Goal: Task Accomplishment & Management: Manage account settings

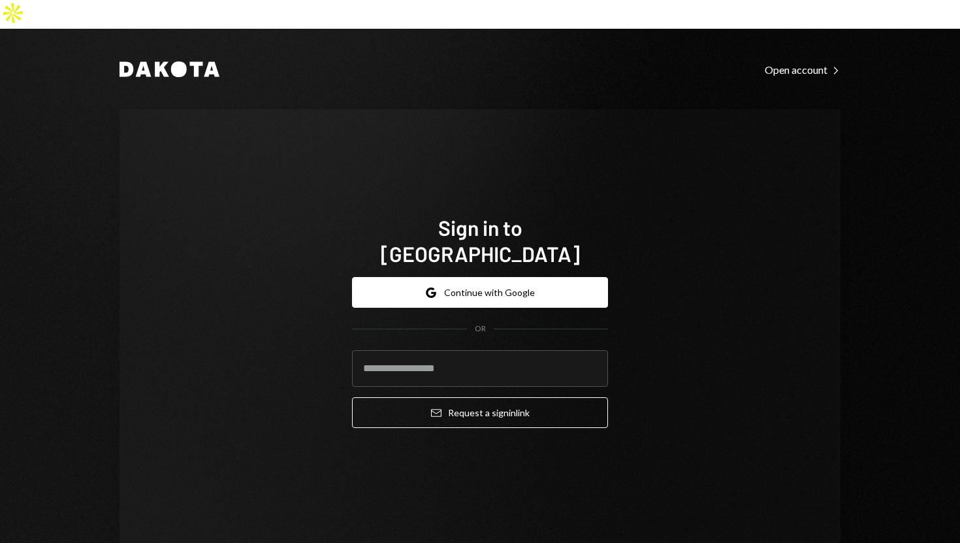
type input "**********"
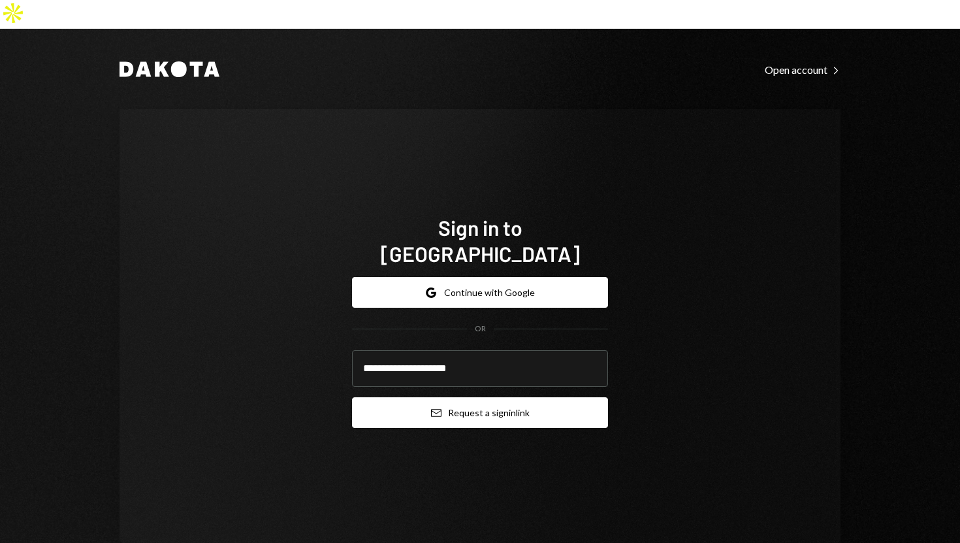
click at [368, 397] on button "Email Request a sign in link" at bounding box center [480, 412] width 256 height 31
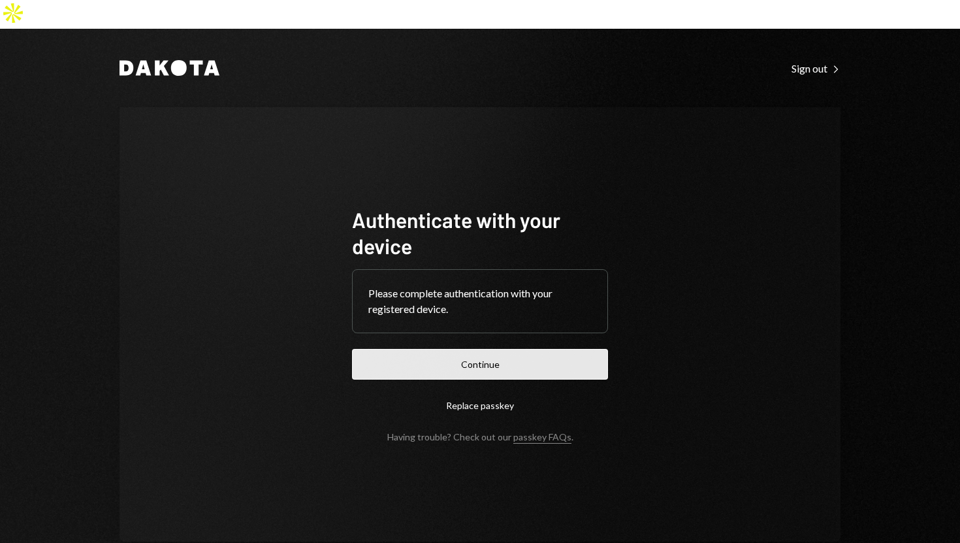
click at [463, 349] on button "Continue" at bounding box center [480, 364] width 256 height 31
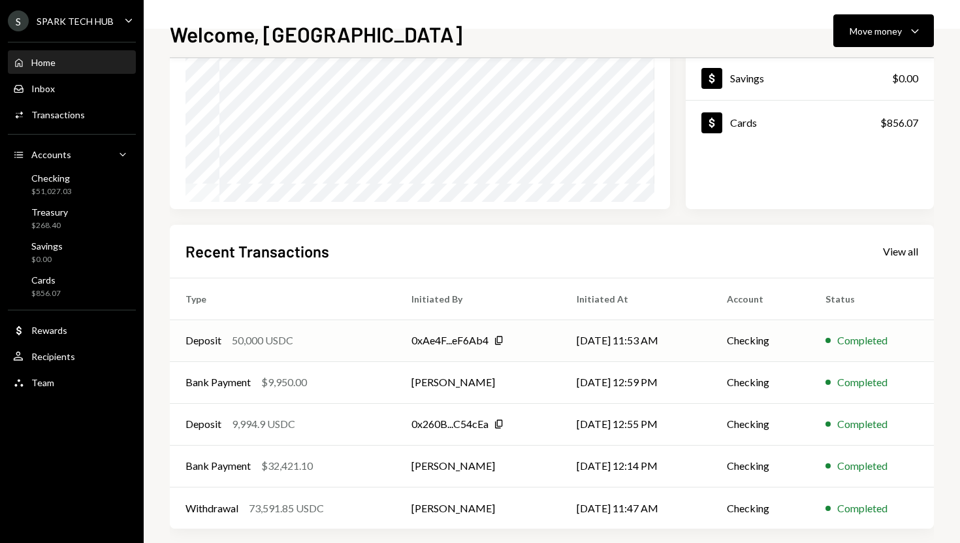
scroll to position [182, 0]
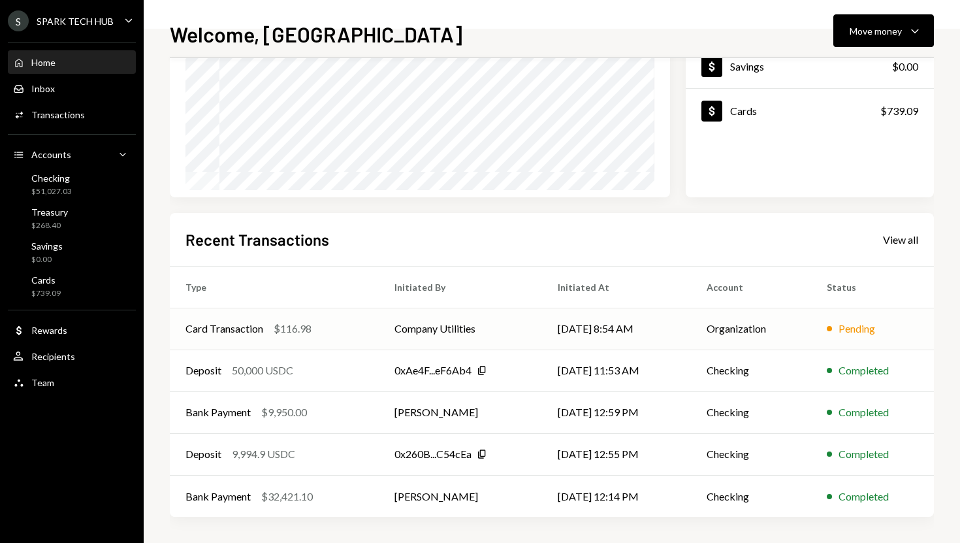
click at [295, 313] on td "Card Transaction $116.98" at bounding box center [274, 329] width 209 height 42
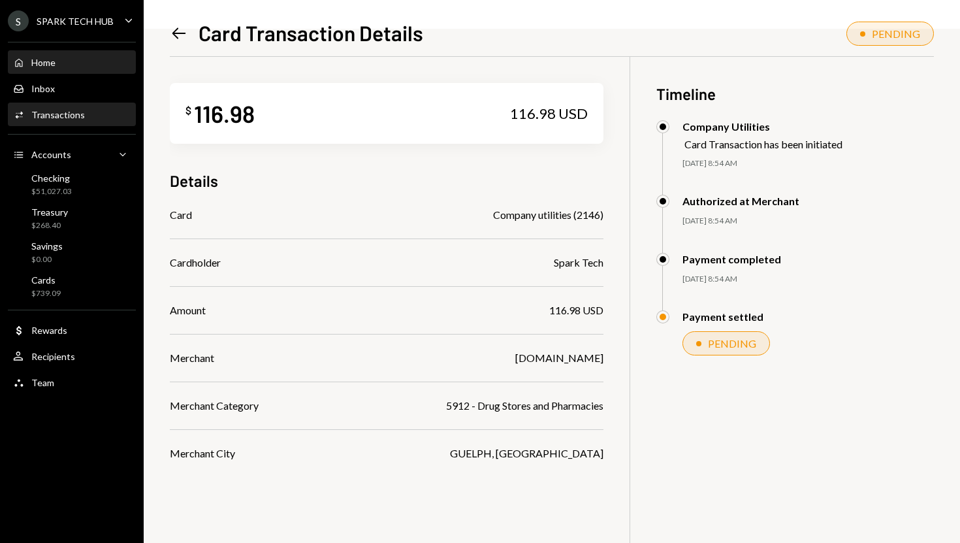
click at [98, 52] on div "Home Home" at bounding box center [72, 63] width 118 height 22
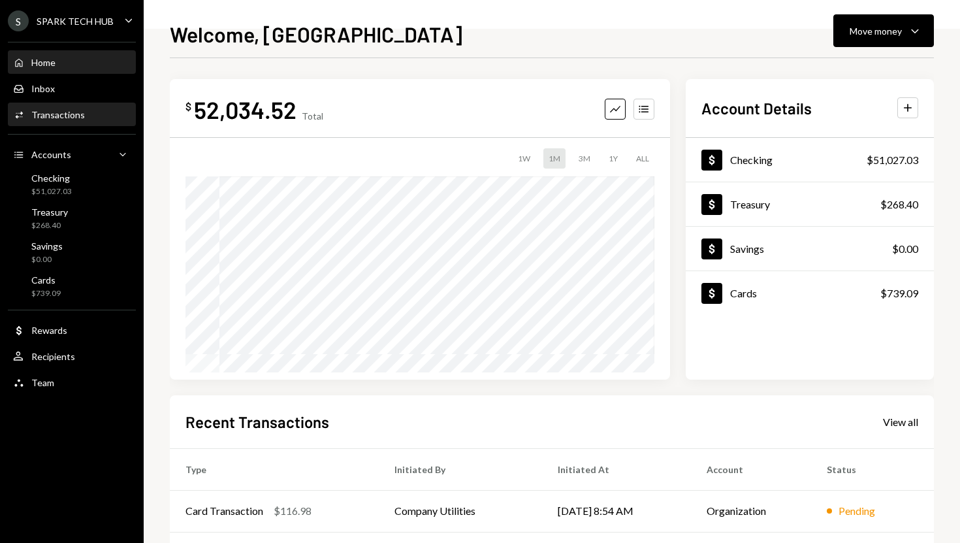
click at [91, 122] on div "Activities Transactions" at bounding box center [72, 115] width 118 height 22
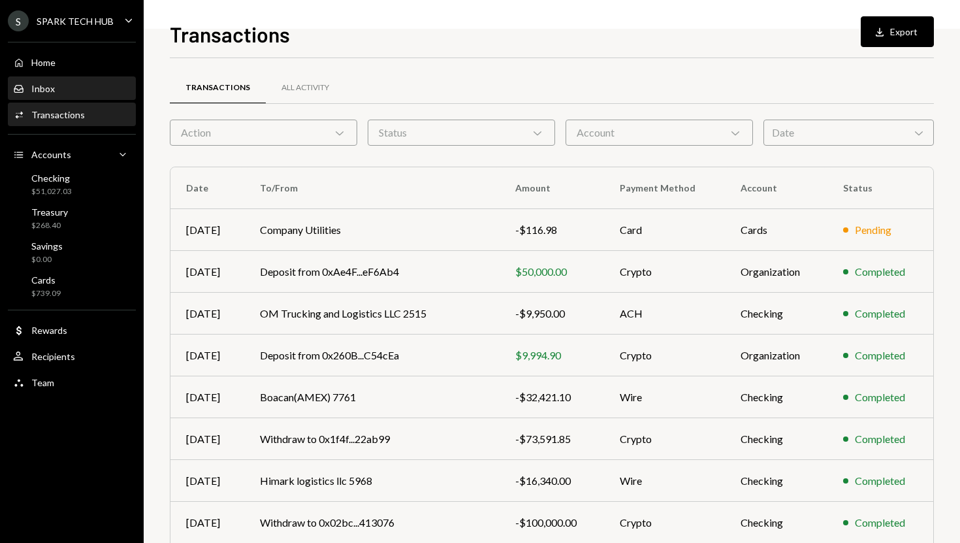
click at [94, 99] on div "Inbox Inbox" at bounding box center [72, 89] width 118 height 22
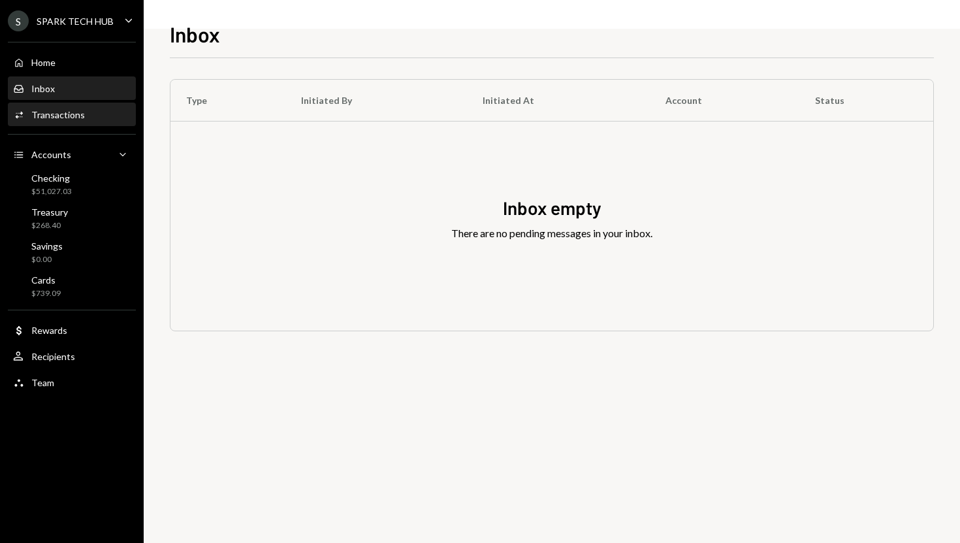
click at [97, 110] on div "Activities Transactions" at bounding box center [72, 115] width 118 height 12
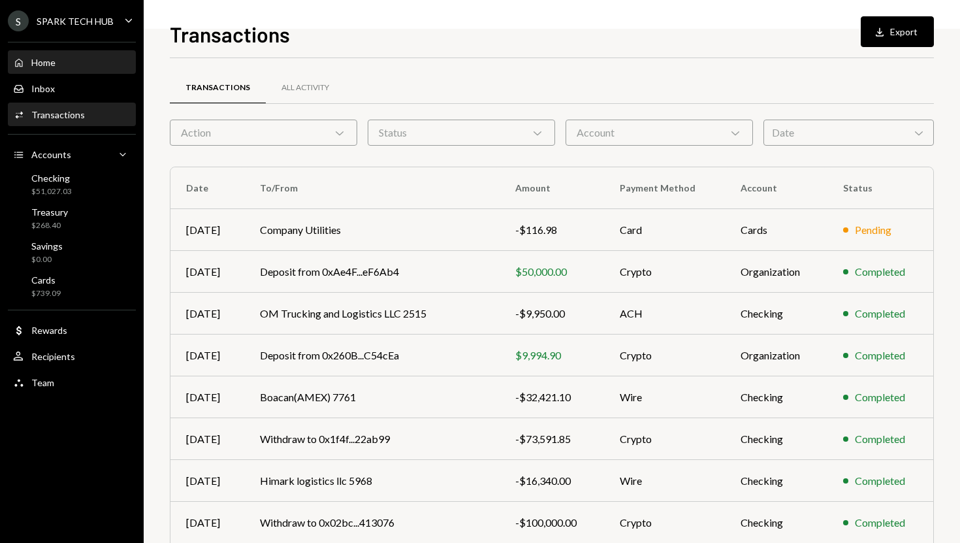
click at [87, 69] on div "Home Home" at bounding box center [72, 63] width 118 height 22
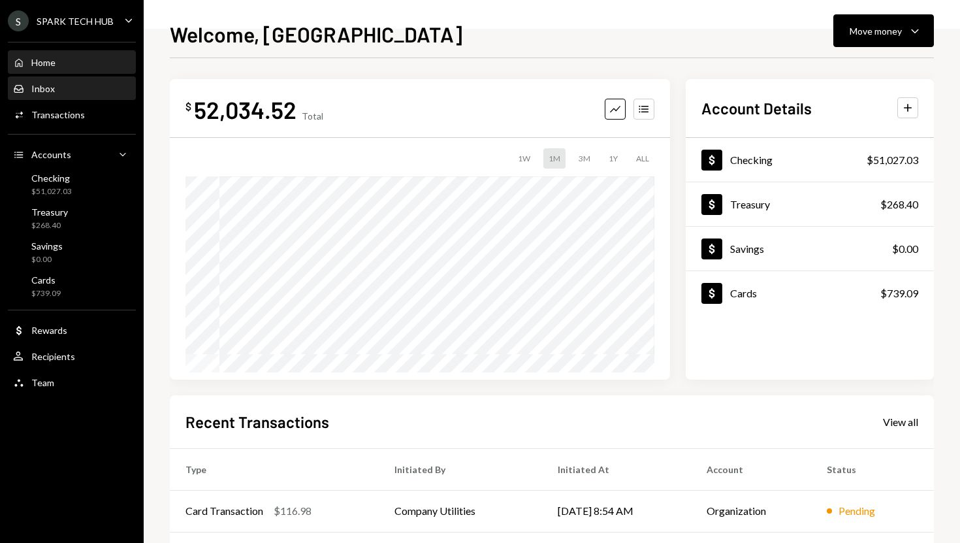
click at [104, 85] on div "Inbox Inbox" at bounding box center [72, 89] width 118 height 12
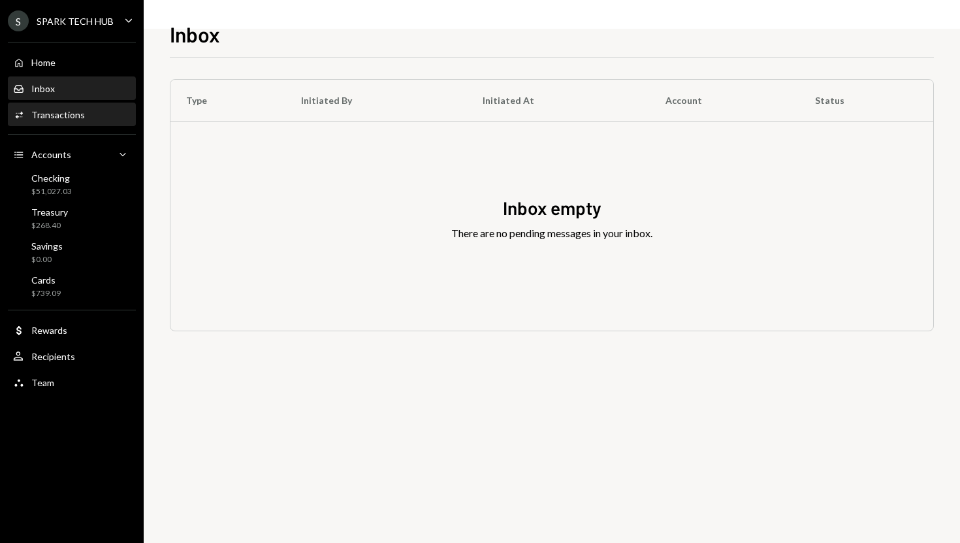
click at [86, 118] on div "Activities Transactions" at bounding box center [72, 115] width 118 height 12
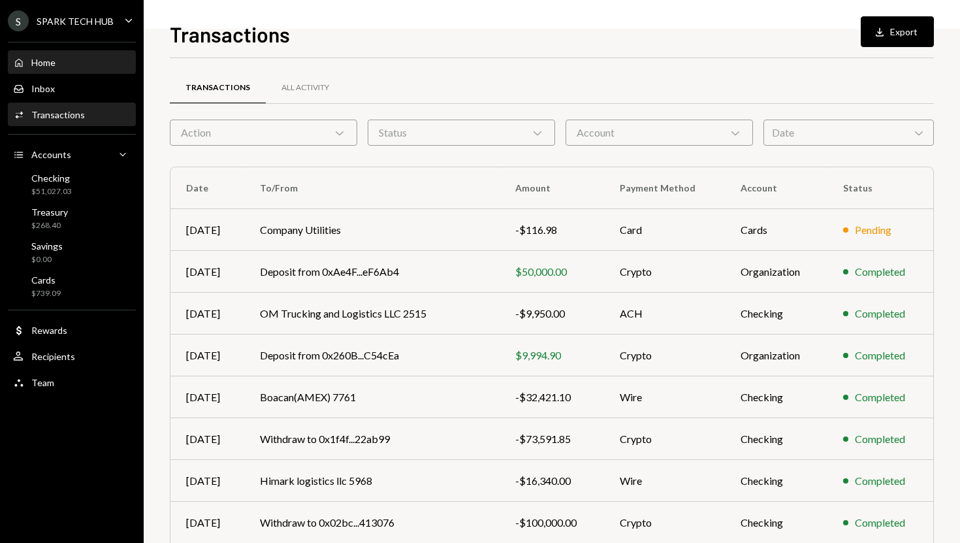
click at [57, 67] on div "Home Home" at bounding box center [72, 63] width 118 height 12
